Goal: Task Accomplishment & Management: Complete application form

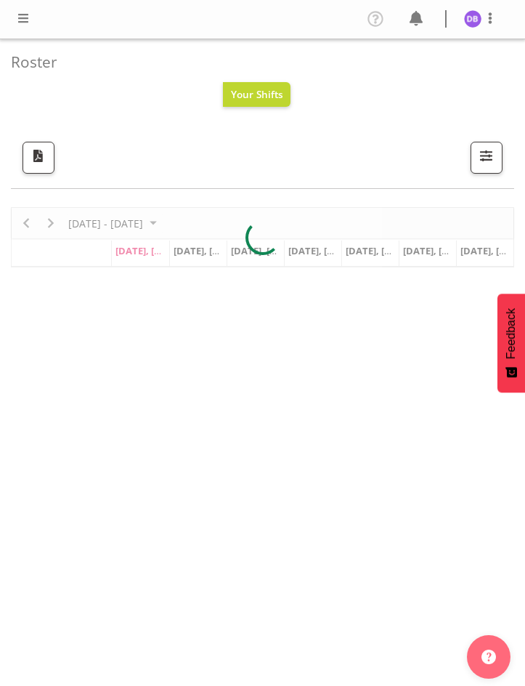
click at [25, 11] on span at bounding box center [23, 17] width 17 height 17
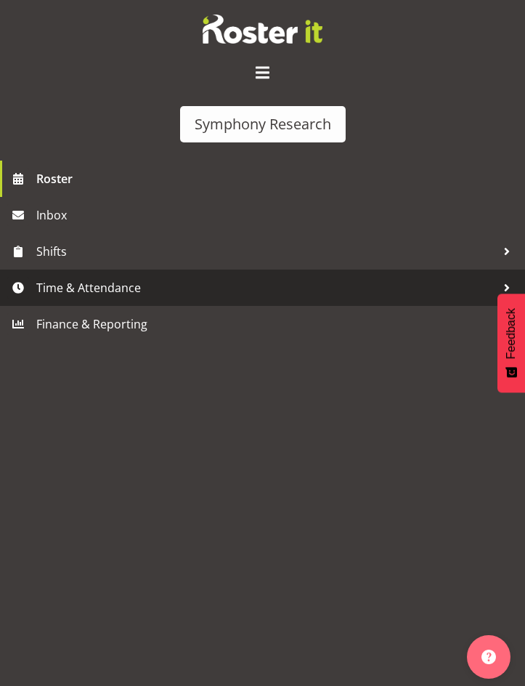
click at [77, 284] on span "Time & Attendance" at bounding box center [266, 288] width 460 height 22
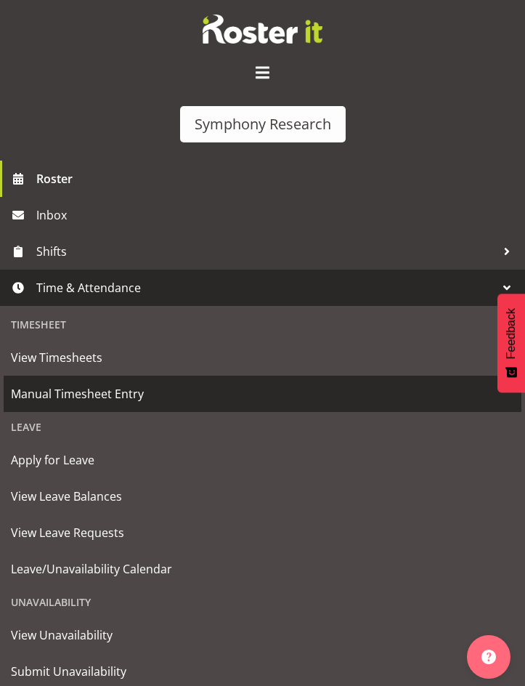
click at [78, 395] on span "Manual Timesheet Entry" at bounding box center [263, 394] width 504 height 22
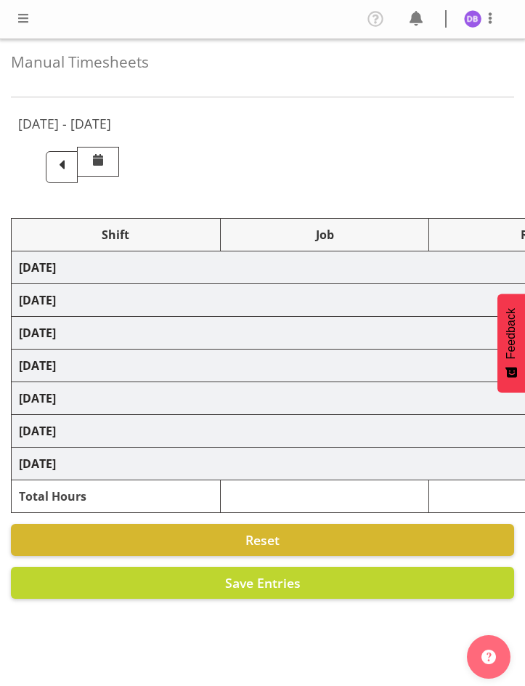
select select "26078"
select select "9636"
select select "47"
select select "26078"
select select "9426"
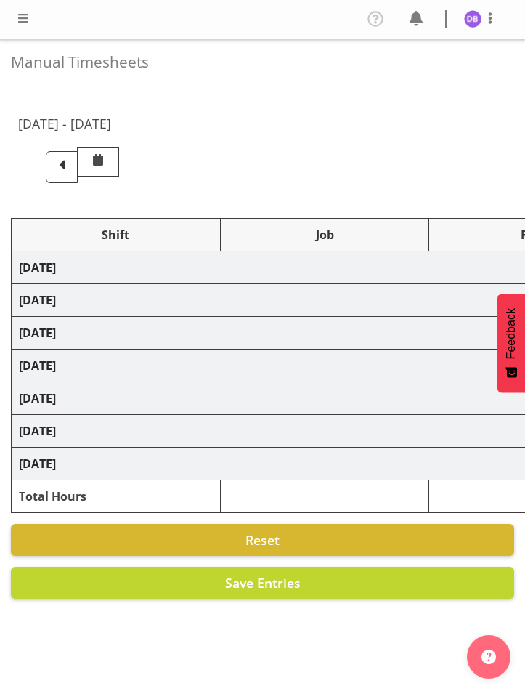
select select "47"
select select "26078"
select select "9636"
select select "47"
select select "26078"
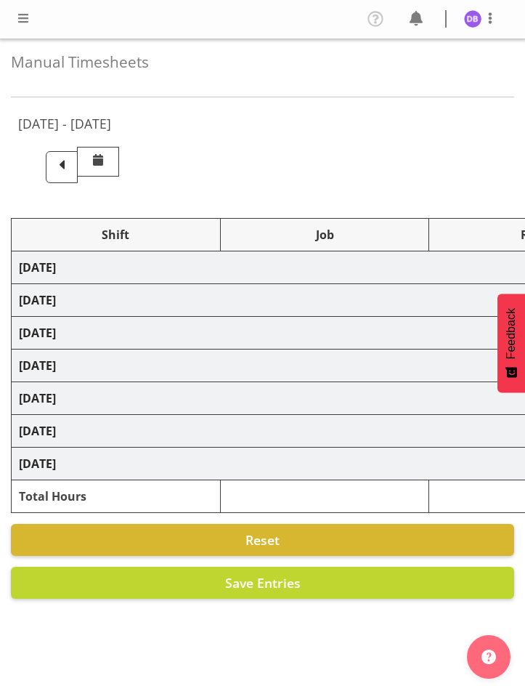
select select "9426"
select select "47"
select select "48116"
select select "9636"
select select "47"
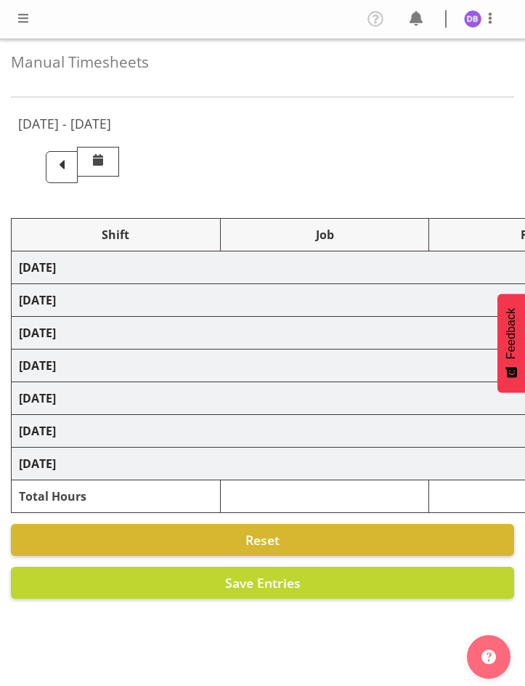
select select "56692"
select select "10499"
select select "47"
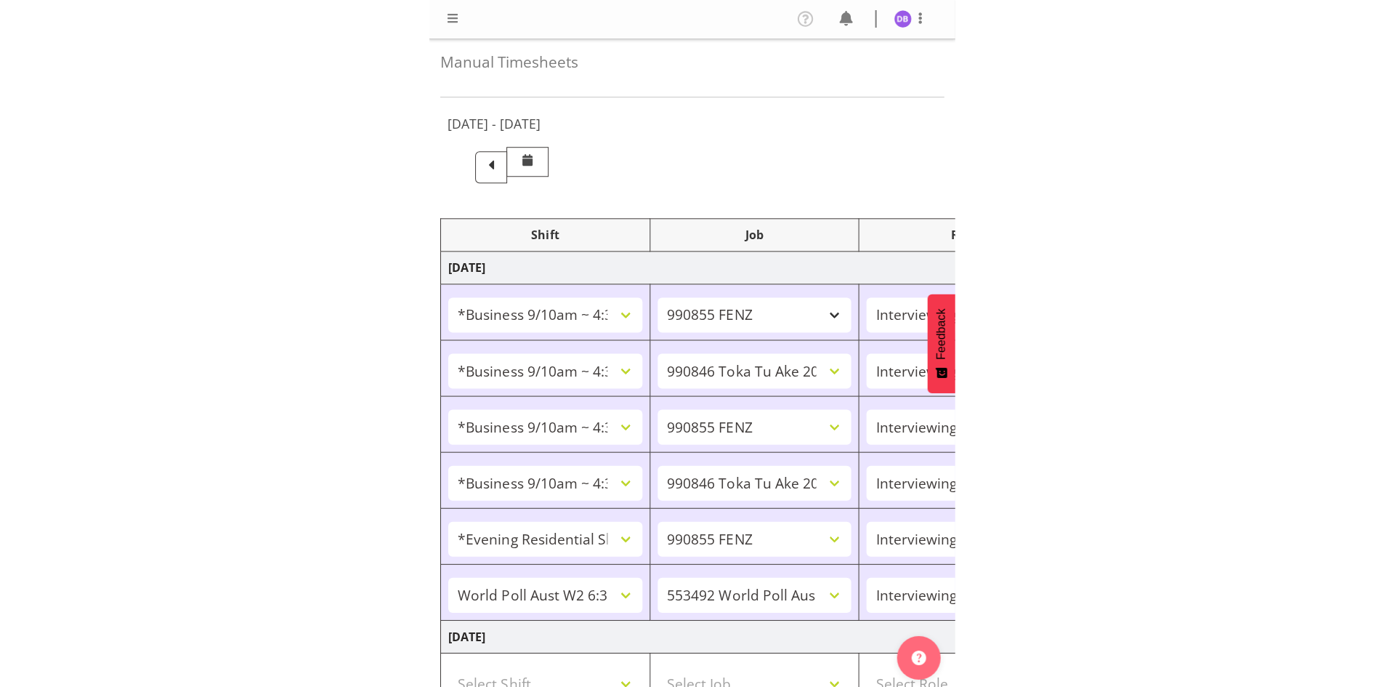
scroll to position [412, 0]
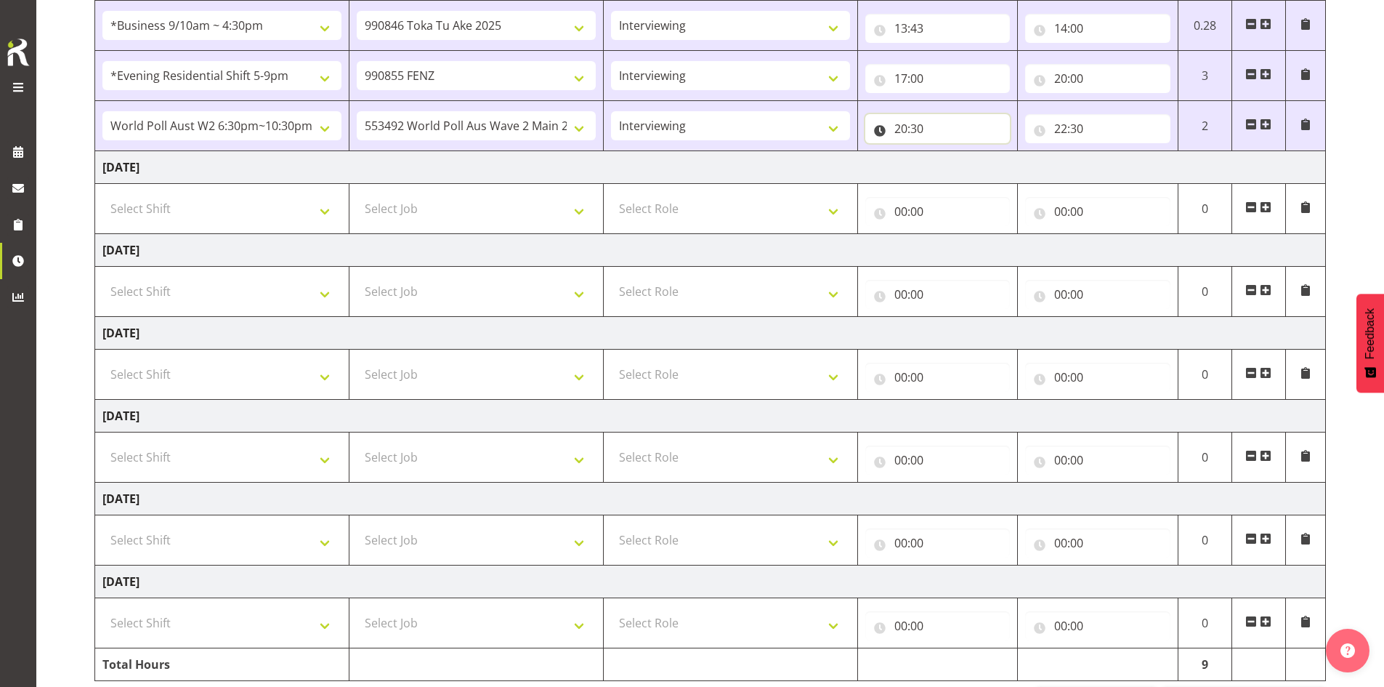
click at [525, 127] on input "20:30" at bounding box center [937, 128] width 145 height 29
click at [525, 165] on select "00 01 02 03 04 05 06 07 08 09 10 11 12 13 14 15 16 17 18 19 20 21 22 23 24 25 2…" at bounding box center [1002, 166] width 33 height 29
select select "0"
click at [525, 152] on select "00 01 02 03 04 05 06 07 08 09 10 11 12 13 14 15 16 17 18 19 20 21 22 23 24 25 2…" at bounding box center [1002, 166] width 33 height 29
type input "20:00"
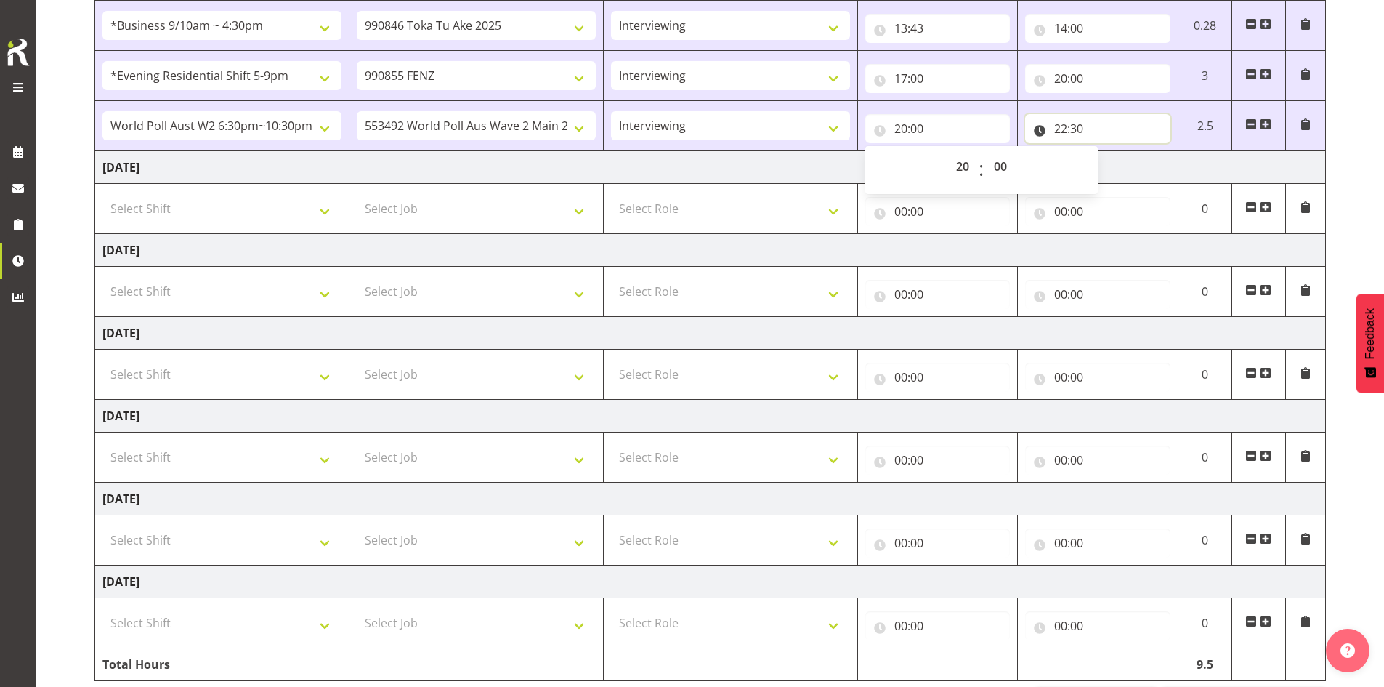
click at [525, 129] on input "22:30" at bounding box center [1097, 128] width 145 height 29
click at [525, 165] on select "00 01 02 03 04 05 06 07 08 09 10 11 12 13 14 15 16 17 18 19 20 21 22 23" at bounding box center [1124, 166] width 33 height 29
select select "20"
click at [525, 152] on select "00 01 02 03 04 05 06 07 08 09 10 11 12 13 14 15 16 17 18 19 20 21 22 23" at bounding box center [1124, 166] width 33 height 29
type input "20:30"
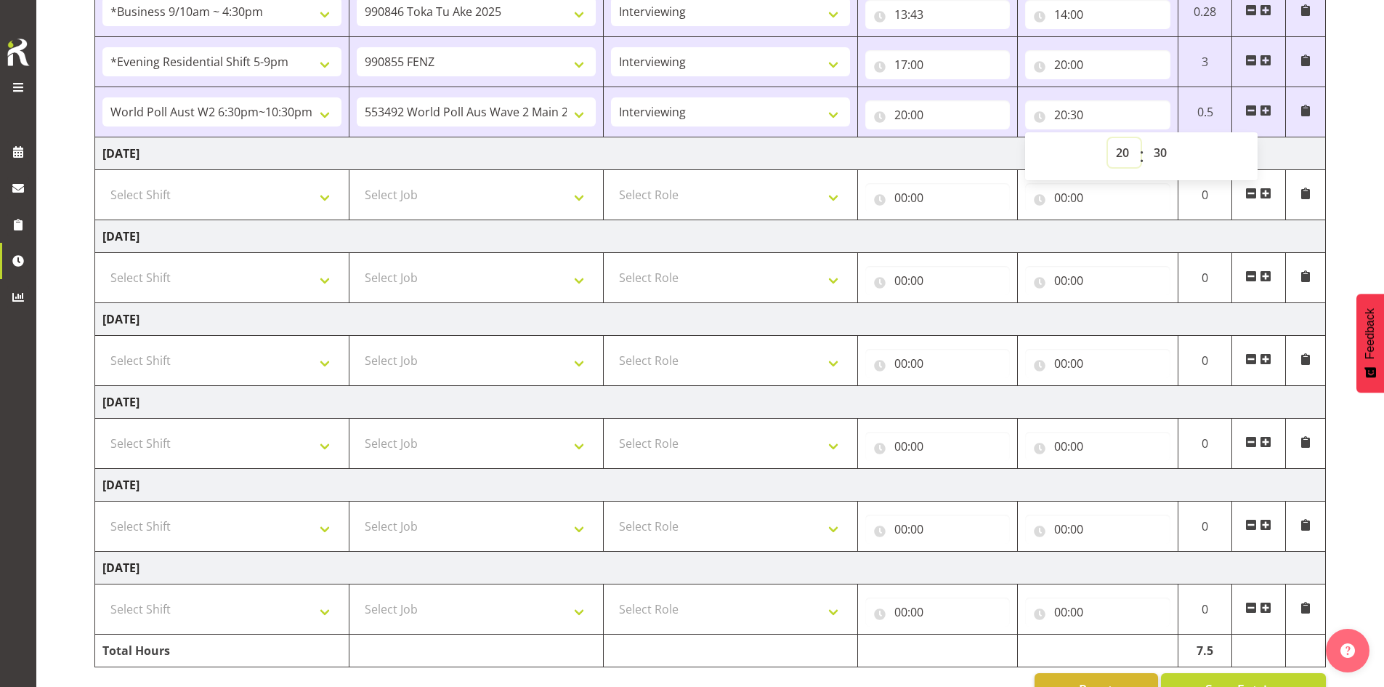
scroll to position [466, 0]
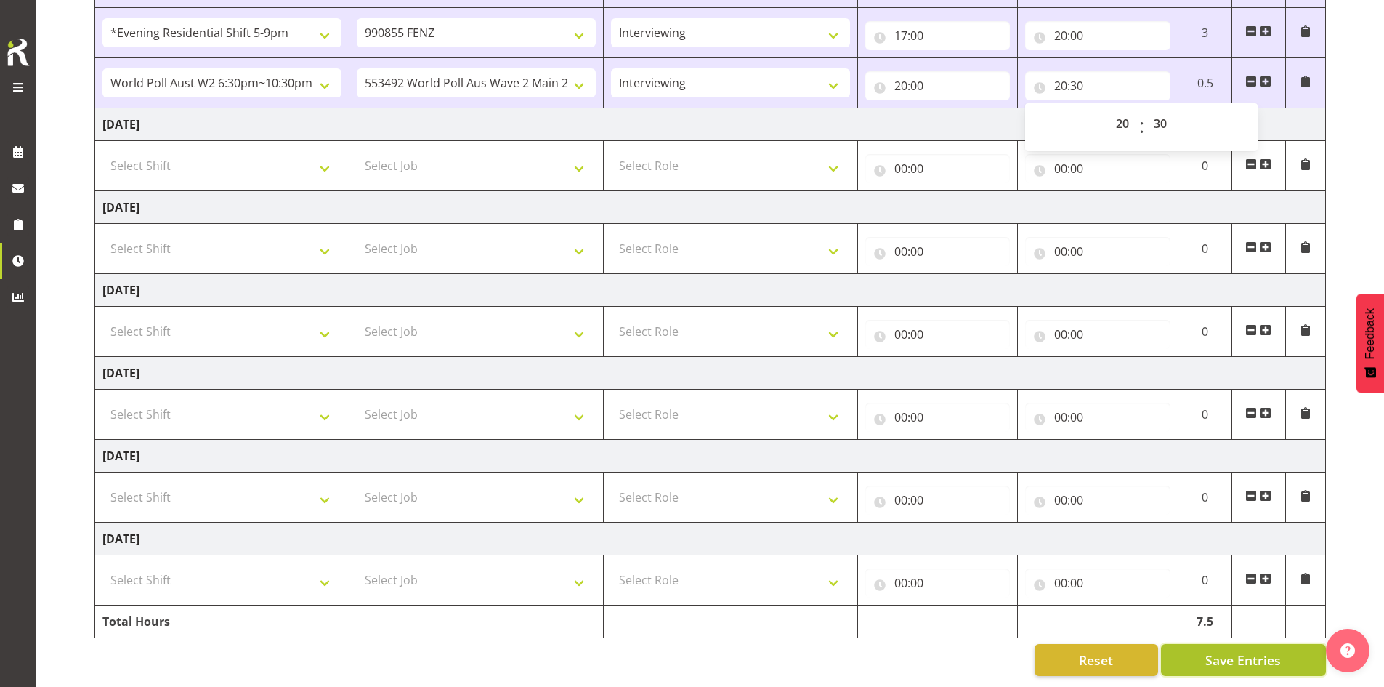
click at [525, 651] on span "Save Entries" at bounding box center [1243, 659] width 76 height 19
click at [465, 653] on div "Reset Save Entries" at bounding box center [710, 660] width 1232 height 32
click at [467, 652] on div "Reset Save Entries" at bounding box center [710, 660] width 1232 height 32
click at [525, 76] on span at bounding box center [1266, 82] width 12 height 12
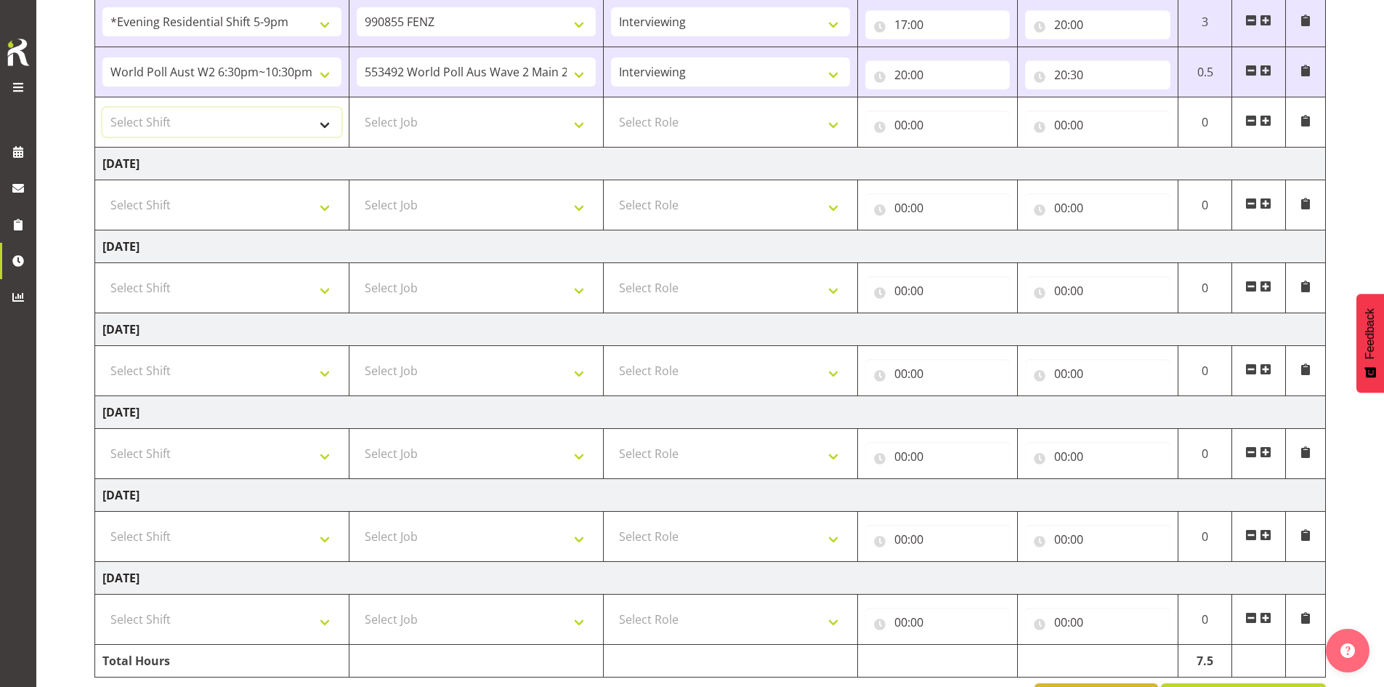
click at [326, 122] on select "Select Shift !!Weekend Residential (Roster IT Shift Label) *Business 9/10am ~ 4…" at bounding box center [221, 122] width 239 height 29
select select "56692"
click at [102, 108] on select "Select Shift !!Weekend Residential (Roster IT Shift Label) *Business 9/10am ~ 4…" at bounding box center [221, 122] width 239 height 29
click at [525, 123] on select "Select Job 550060 IF Admin 553492 World Poll Aus Wave 2 Main 2025 553493 World …" at bounding box center [476, 122] width 239 height 29
select select "10499"
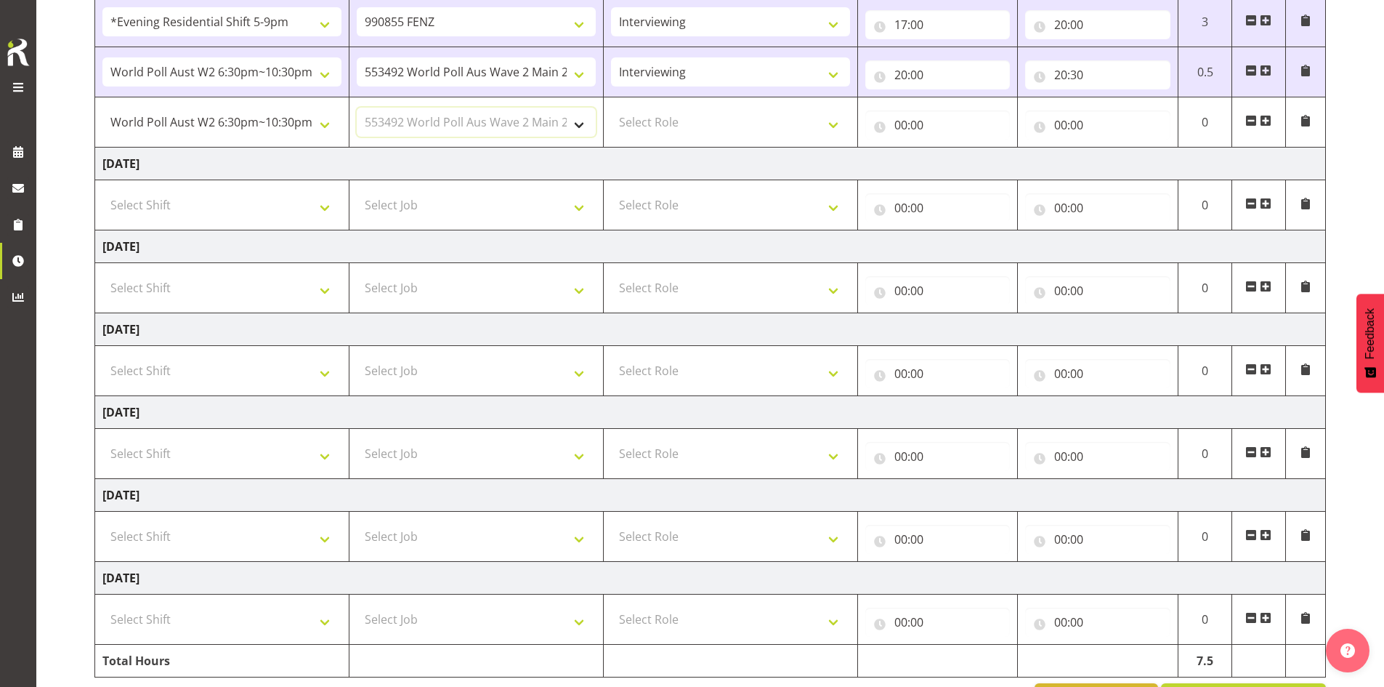
click at [357, 108] on select "Select Job 550060 IF Admin 553492 World Poll Aus Wave 2 Main 2025 553493 World …" at bounding box center [476, 122] width 239 height 29
click at [525, 123] on select "Select Role Briefing Interviewing" at bounding box center [730, 122] width 239 height 29
select select "47"
click at [525, 108] on select "Select Role Briefing Interviewing" at bounding box center [730, 122] width 239 height 29
click at [525, 125] on input "00:00" at bounding box center [937, 124] width 145 height 29
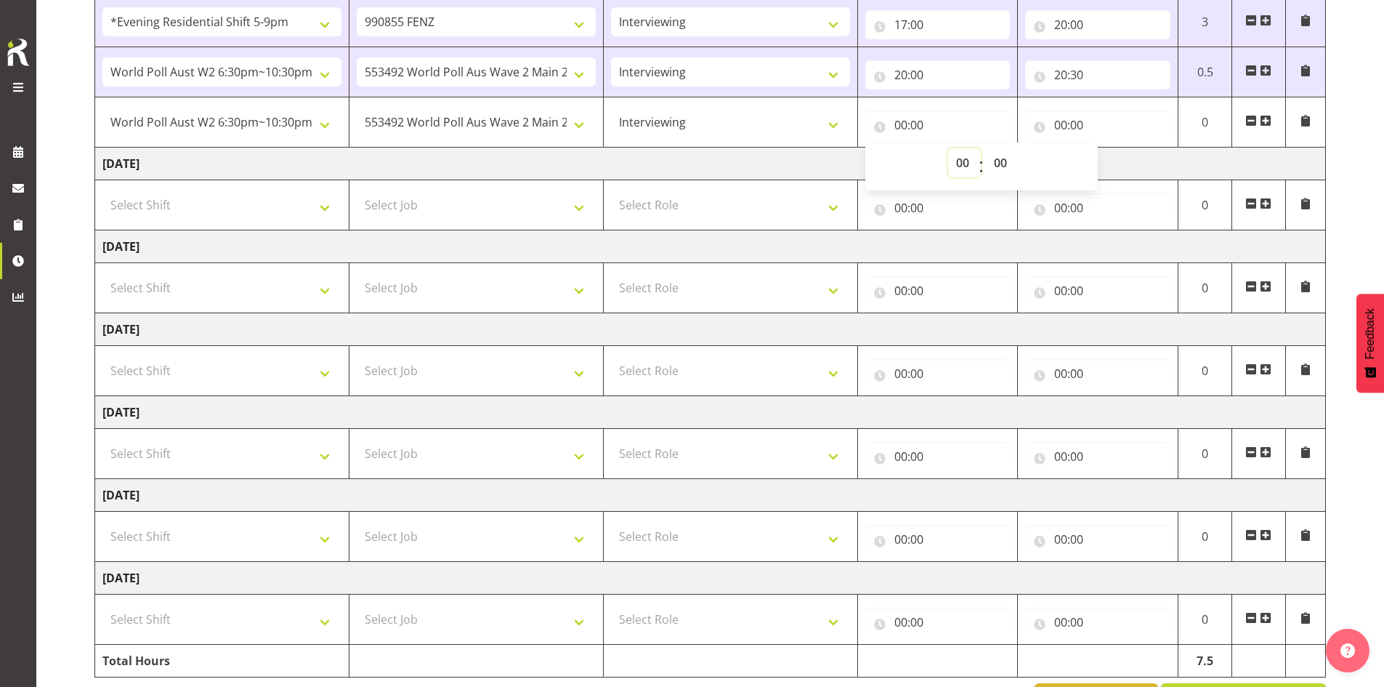
click at [525, 161] on select "00 01 02 03 04 05 06 07 08 09 10 11 12 13 14 15 16 17 18 19 20 21 22 23" at bounding box center [964, 162] width 33 height 29
select select "21"
click at [525, 148] on select "00 01 02 03 04 05 06 07 08 09 10 11 12 13 14 15 16 17 18 19 20 21 22 23" at bounding box center [964, 162] width 33 height 29
type input "21:00"
click at [485, 285] on select "Select Job 550060 IF Admin 553492 World Poll Aus Wave 2 Main 2025 553493 World …" at bounding box center [476, 287] width 239 height 29
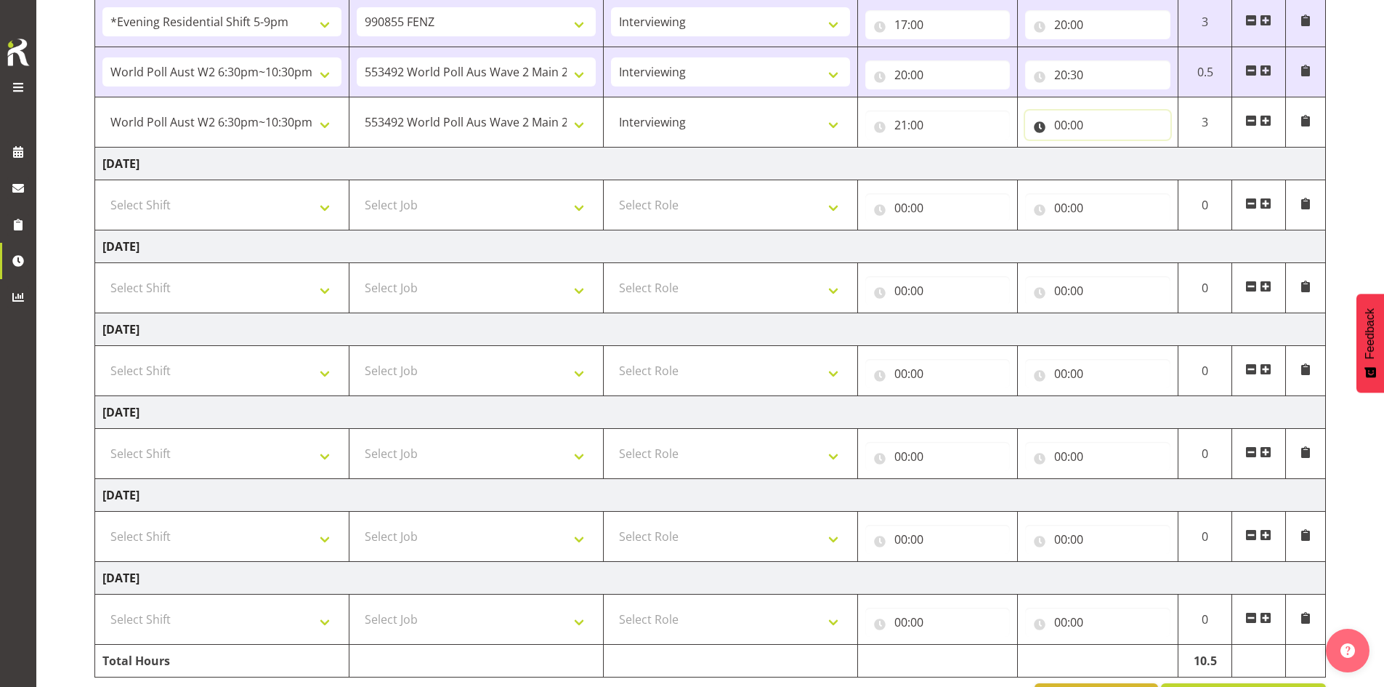
click at [525, 127] on input "00:00" at bounding box center [1097, 124] width 145 height 29
click at [525, 163] on select "00 01 02 03 04 05 06 07 08 09 10 11 12 13 14 15 16 17 18 19 20 21 22 23" at bounding box center [1124, 162] width 33 height 29
select select "22"
click at [525, 148] on select "00 01 02 03 04 05 06 07 08 09 10 11 12 13 14 15 16 17 18 19 20 21 22 23" at bounding box center [1124, 162] width 33 height 29
type input "22:00"
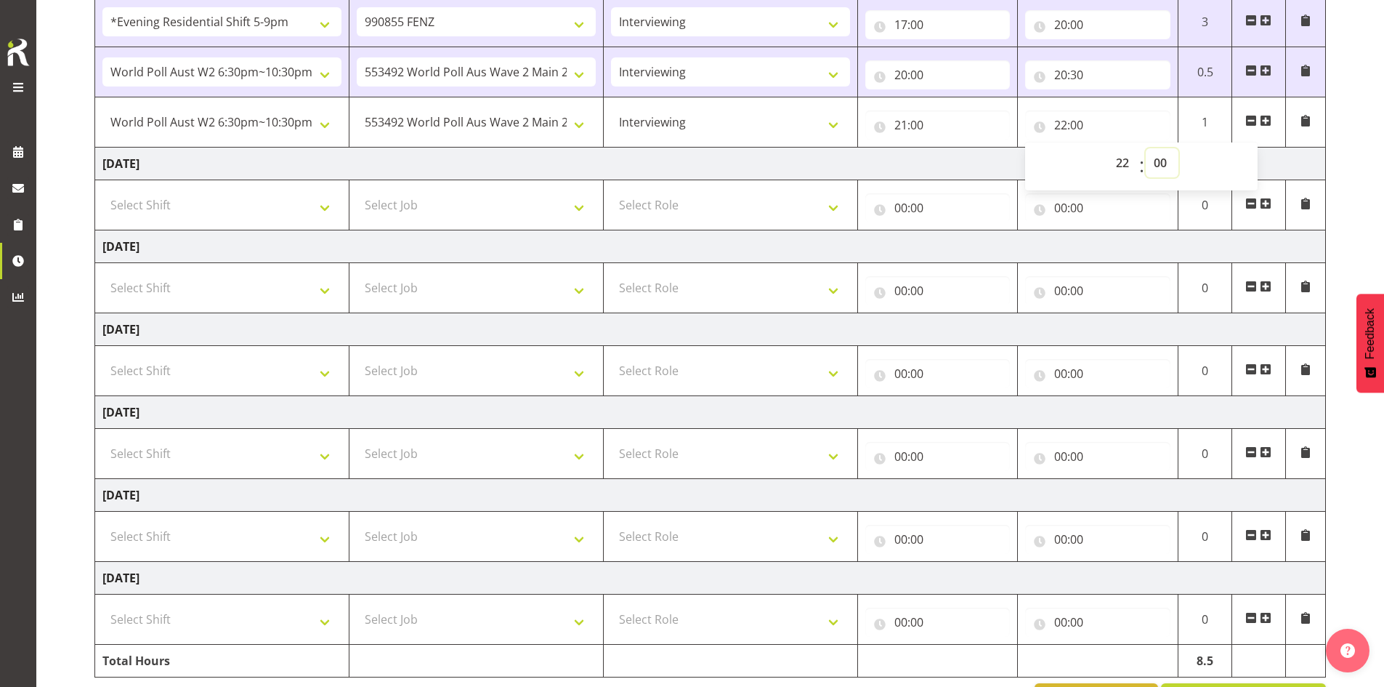
click at [525, 161] on select "00 01 02 03 04 05 06 07 08 09 10 11 12 13 14 15 16 17 18 19 20 21 22 23 24 25 2…" at bounding box center [1162, 162] width 33 height 29
select select "30"
click at [525, 148] on select "00 01 02 03 04 05 06 07 08 09 10 11 12 13 14 15 16 17 18 19 20 21 22 23 24 25 2…" at bounding box center [1162, 162] width 33 height 29
type input "22:30"
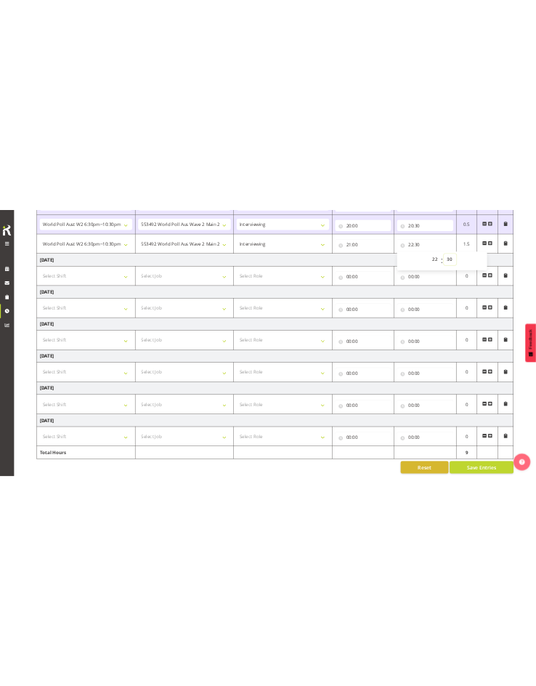
scroll to position [516, 0]
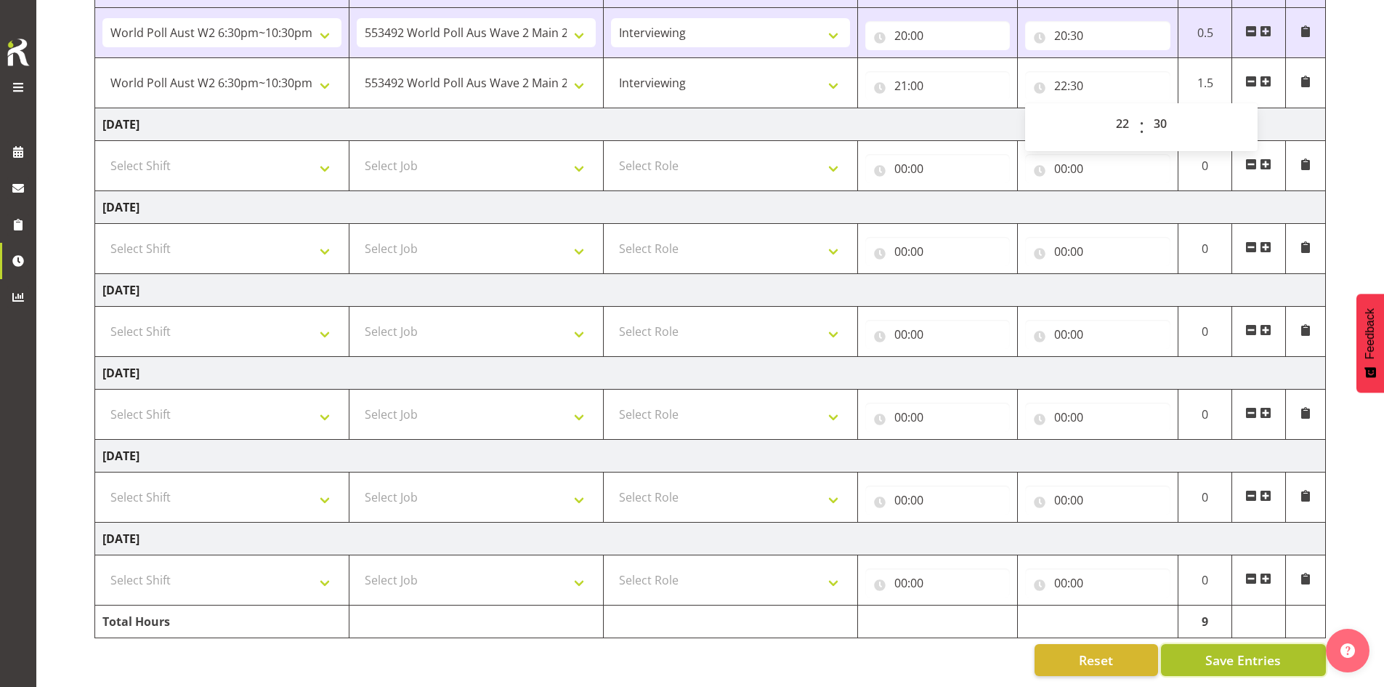
click at [525, 650] on span "Save Entries" at bounding box center [1243, 659] width 76 height 19
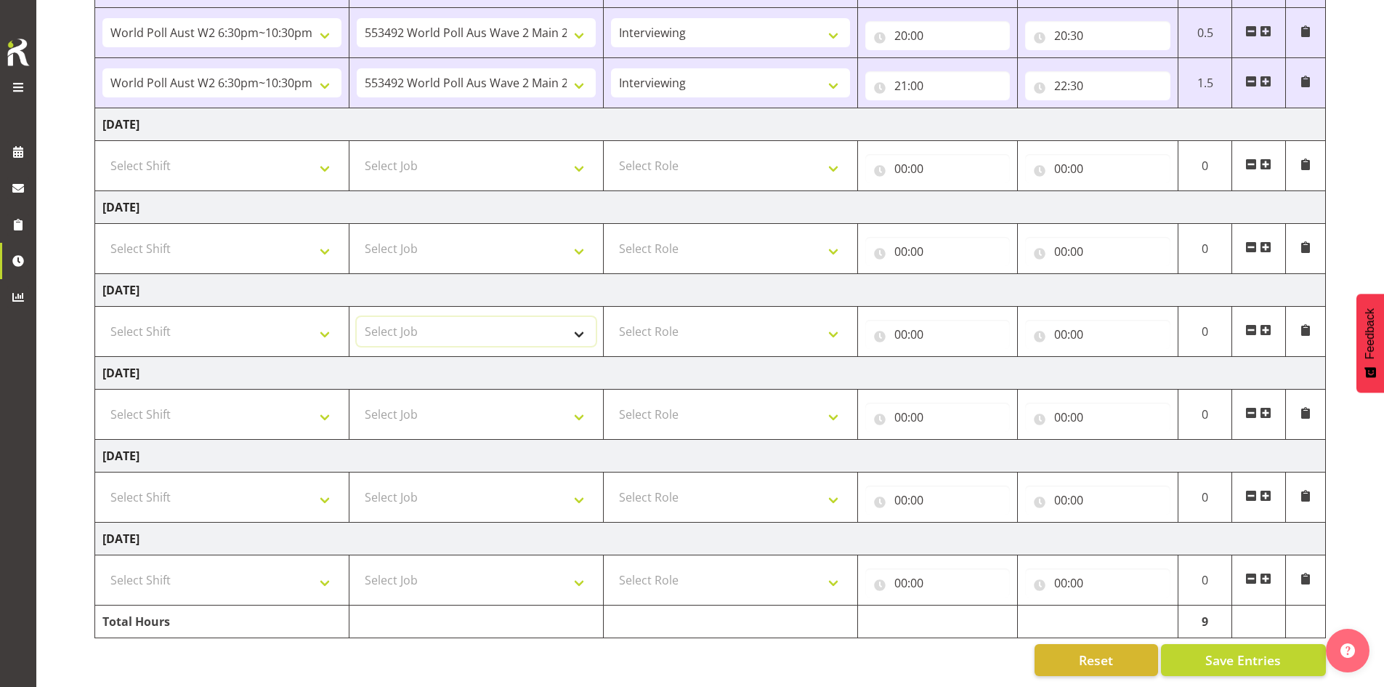
click at [490, 320] on select "Select Job 550060 IF Admin 553492 World Poll Aus Wave 2 Main 2025 553493 World …" at bounding box center [476, 331] width 239 height 29
click at [525, 23] on input "20:30" at bounding box center [1097, 35] width 145 height 29
click at [525, 63] on select "00 01 02 03 04 05 06 07 08 09 10 11 12 13 14 15 16 17 18 19 20 21 22 23" at bounding box center [1124, 73] width 33 height 29
select select "21"
click at [525, 59] on select "00 01 02 03 04 05 06 07 08 09 10 11 12 13 14 15 16 17 18 19 20 21 22 23" at bounding box center [1124, 73] width 33 height 29
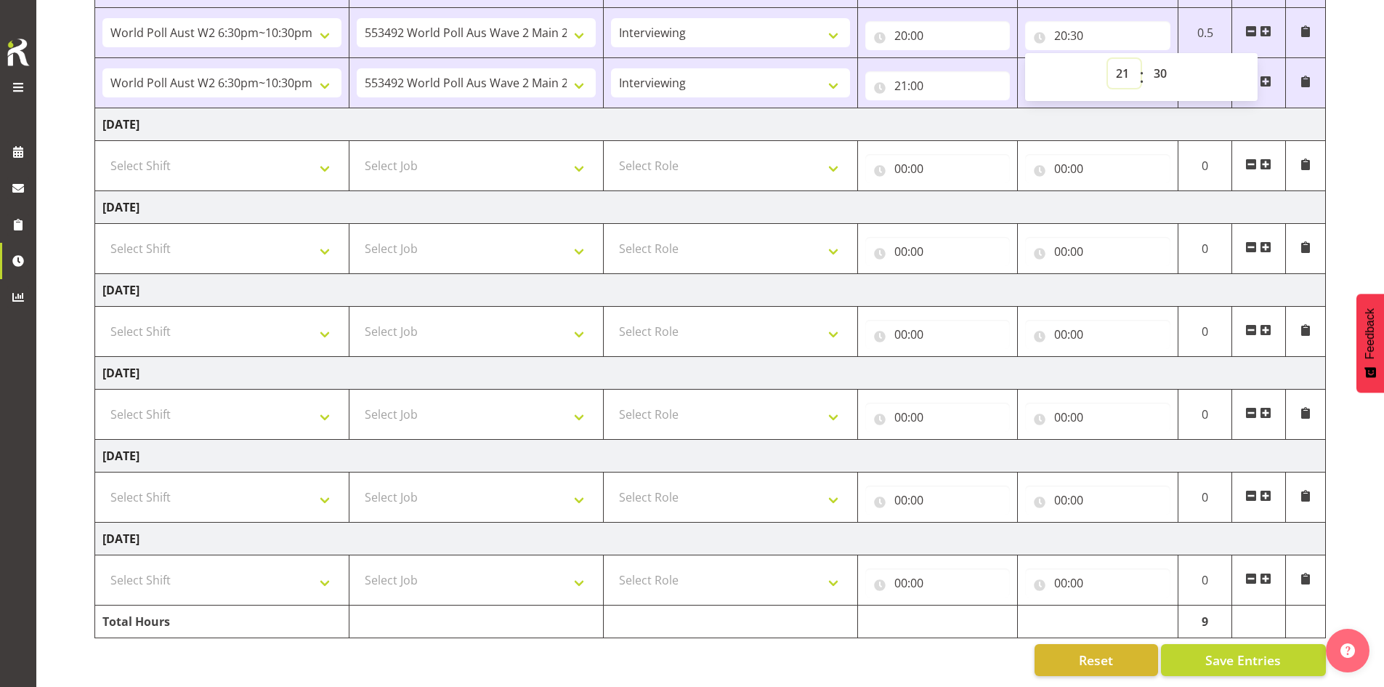
type input "21:30"
